Goal: Navigation & Orientation: Find specific page/section

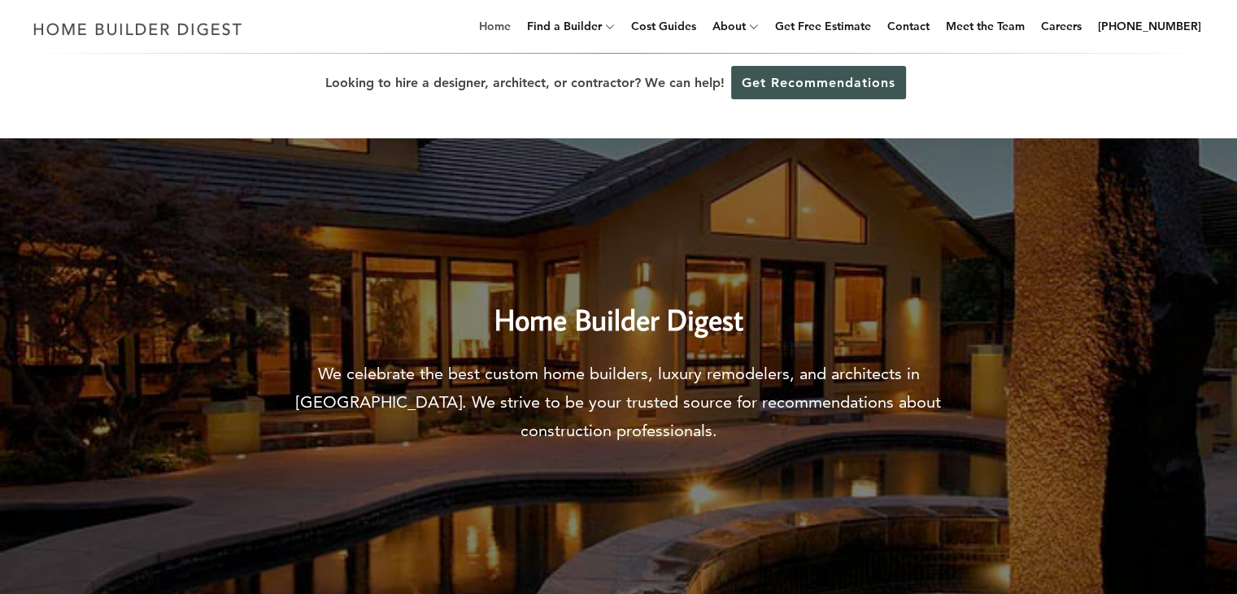
click at [511, 22] on link "Home" at bounding box center [495, 26] width 45 height 52
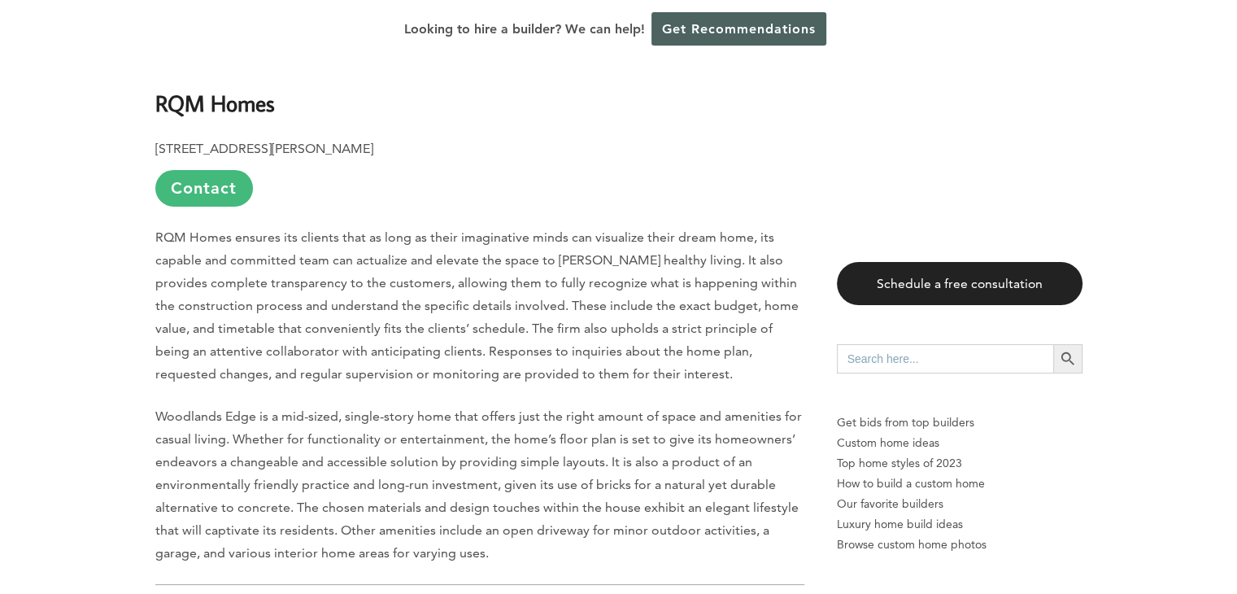
scroll to position [5364, 0]
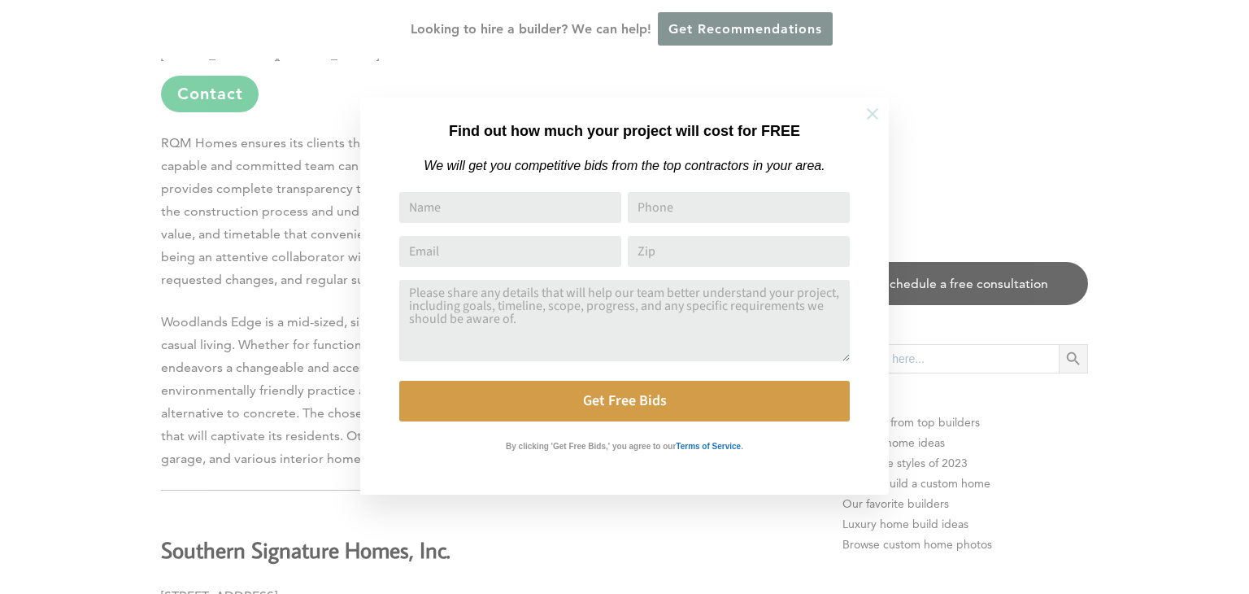
click at [872, 115] on icon at bounding box center [872, 113] width 11 height 11
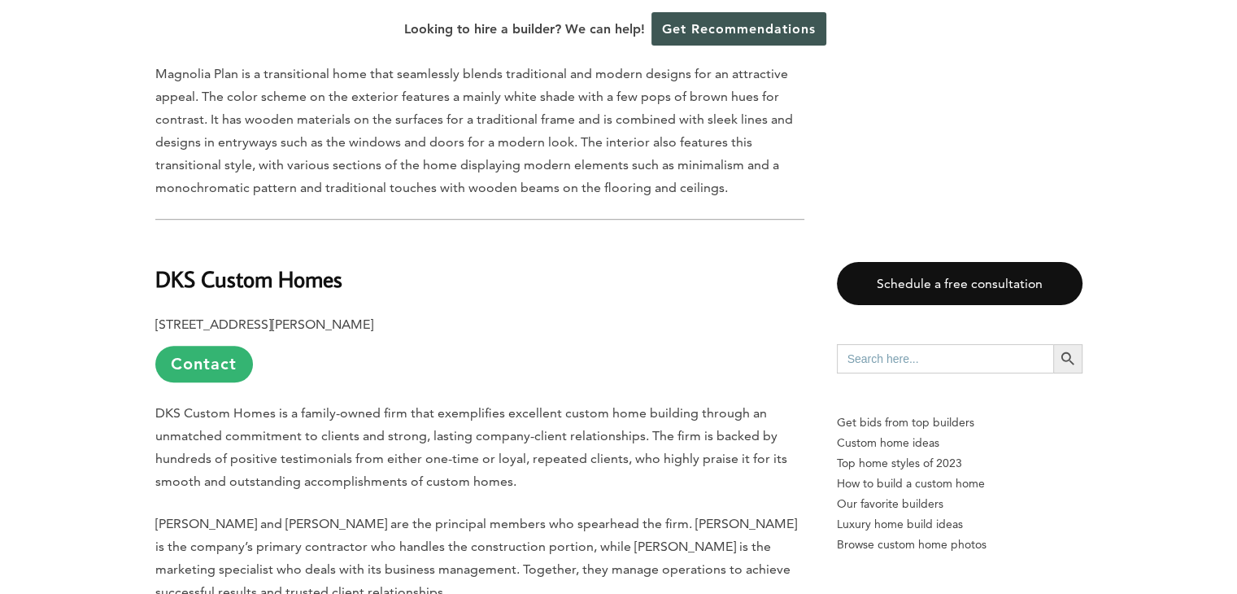
scroll to position [7295, 0]
